Goal: Task Accomplishment & Management: Complete application form

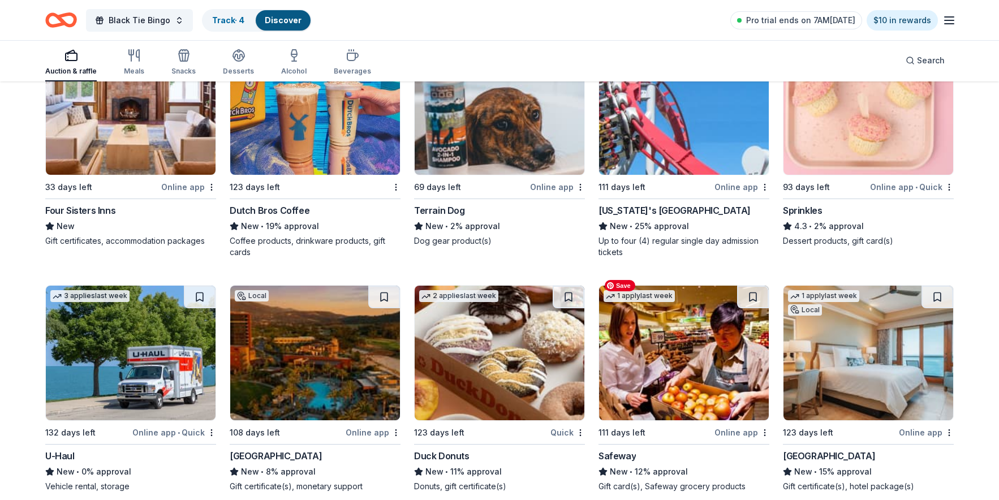
scroll to position [6714, 0]
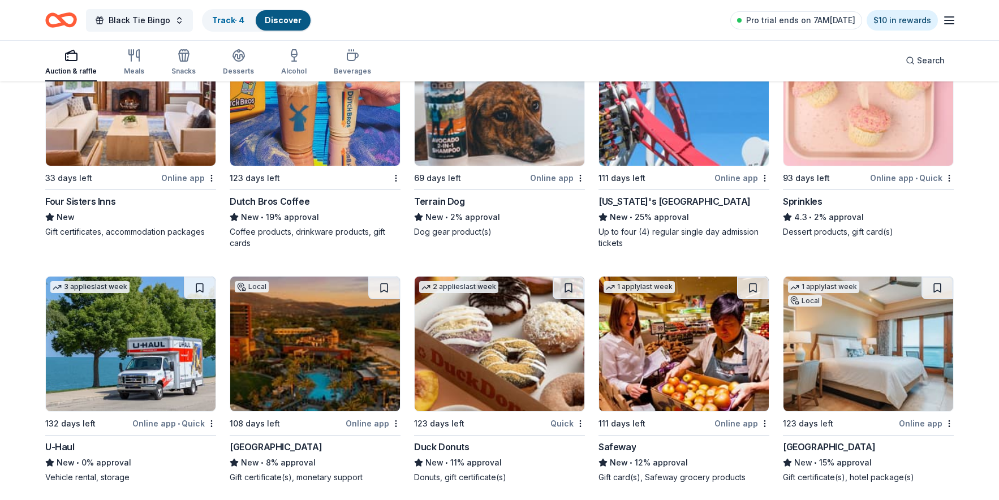
click at [845, 440] on div "[GEOGRAPHIC_DATA]" at bounding box center [829, 447] width 92 height 14
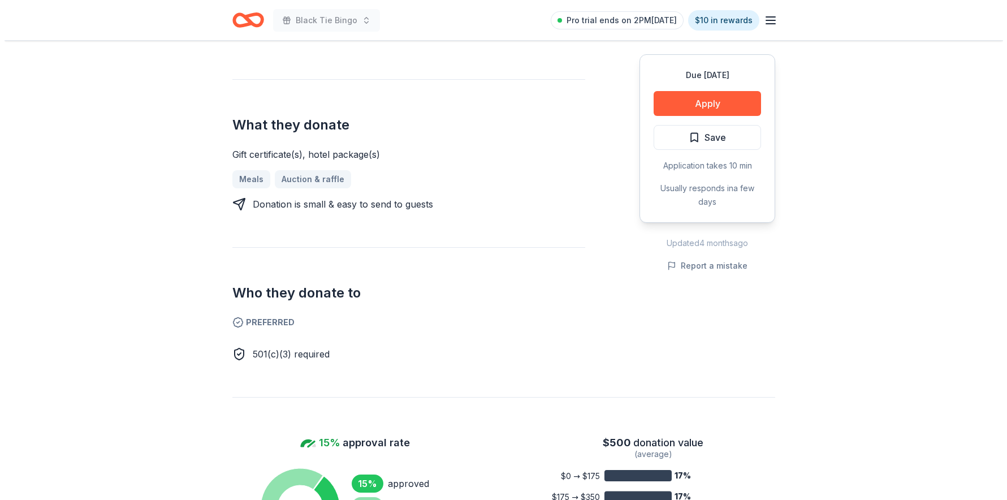
scroll to position [419, 0]
click at [703, 105] on button "Apply" at bounding box center [702, 103] width 107 height 25
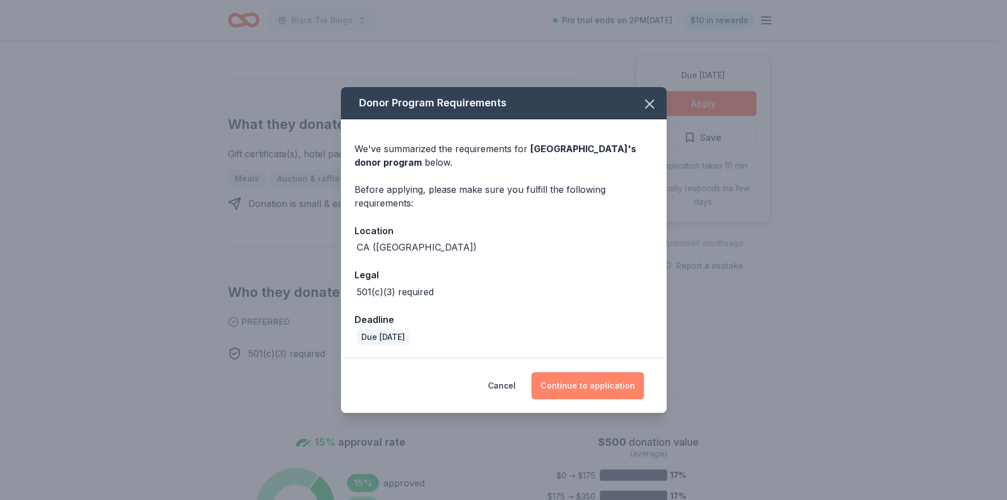
click at [612, 385] on button "Continue to application" at bounding box center [588, 385] width 113 height 27
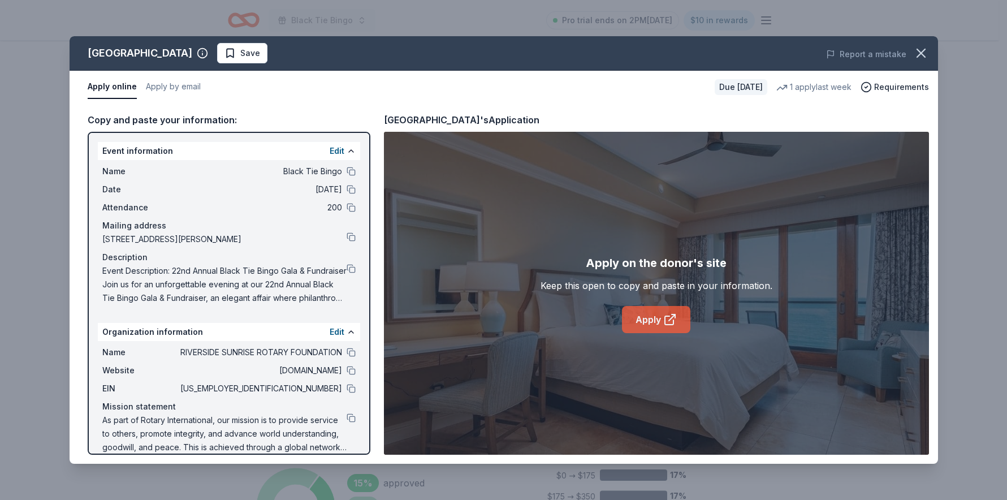
click at [648, 314] on link "Apply" at bounding box center [656, 319] width 68 height 27
